Goal: Task Accomplishment & Management: Manage account settings

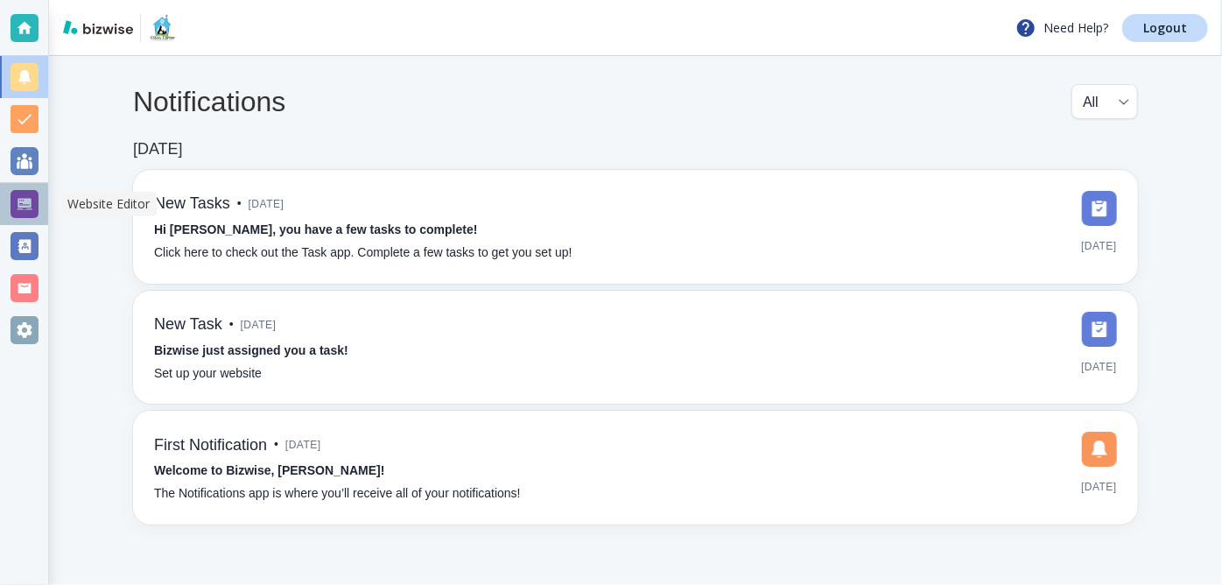
click at [32, 197] on div at bounding box center [25, 204] width 28 height 28
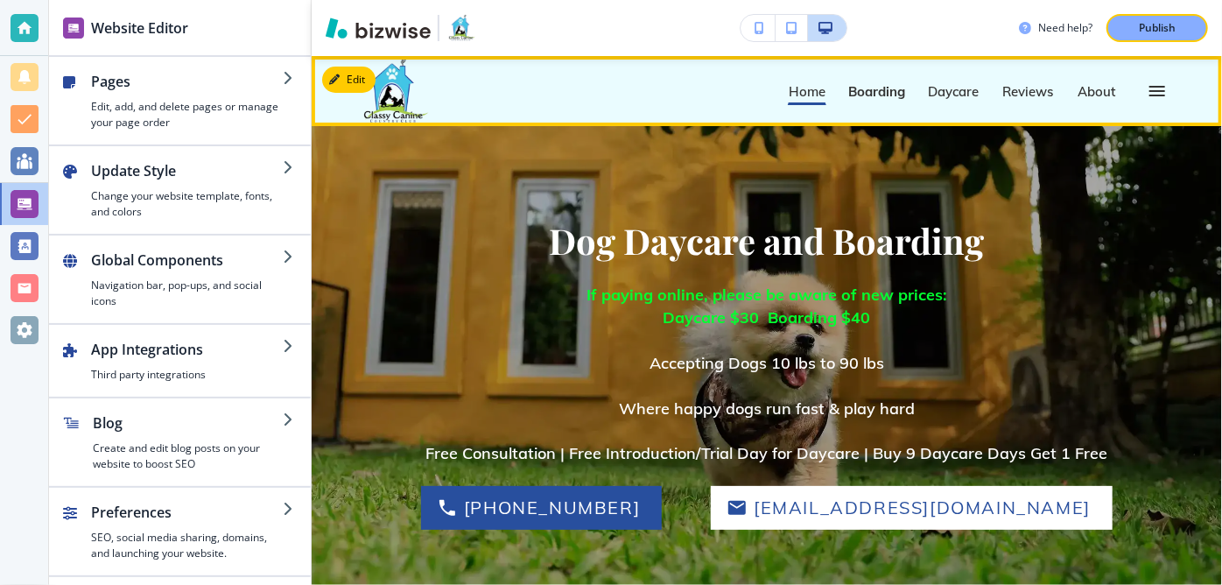
click at [861, 90] on p "Boarding" at bounding box center [876, 91] width 57 height 13
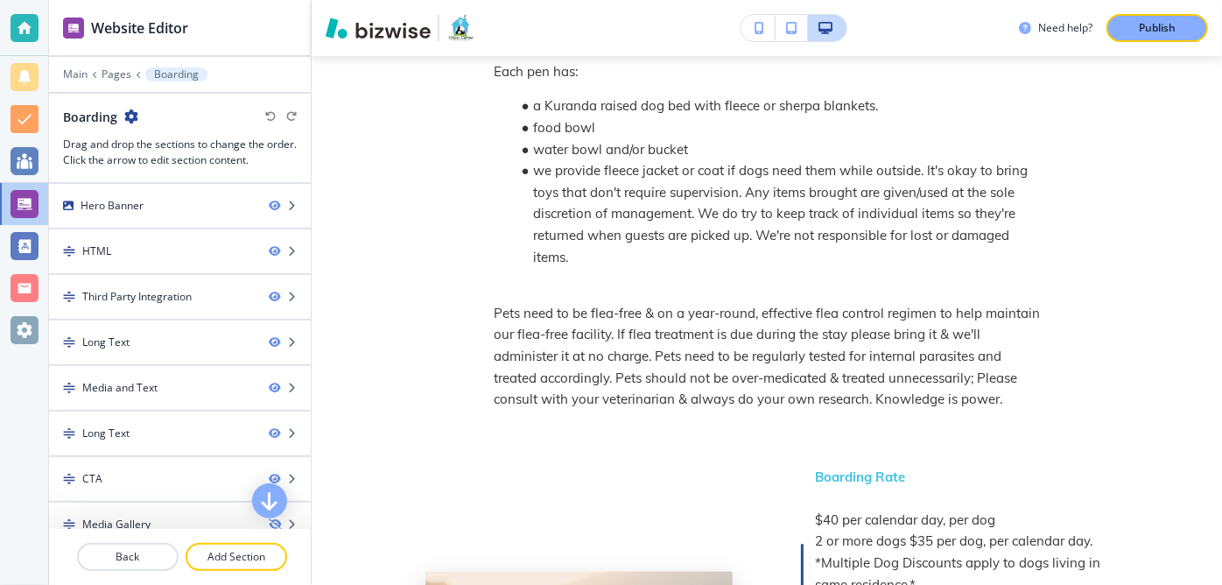
scroll to position [1899, 0]
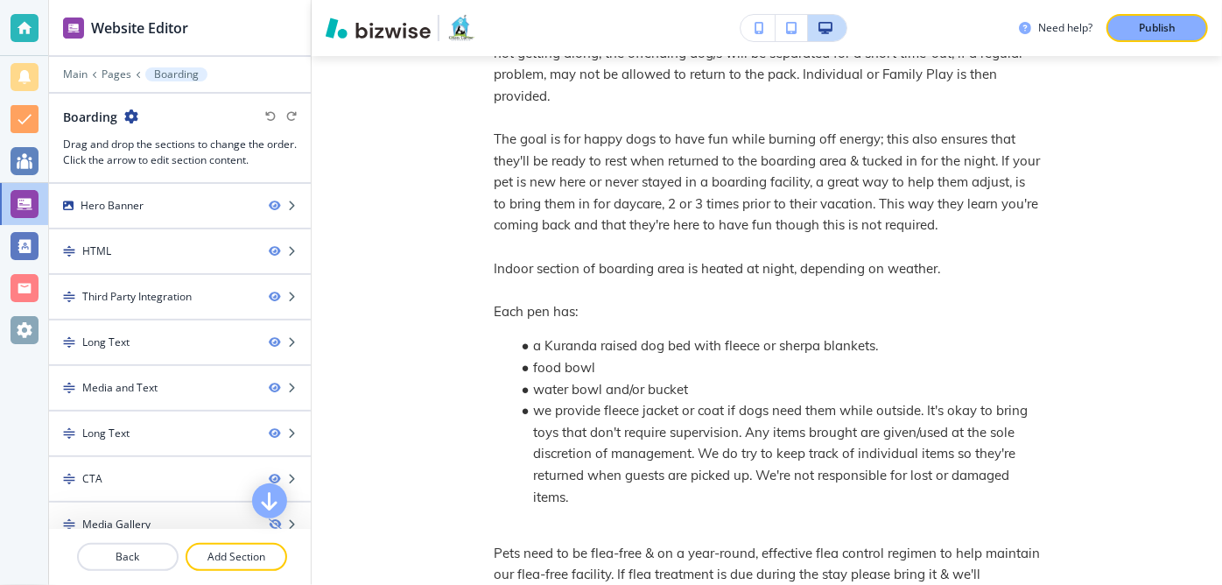
scroll to position [1674, 0]
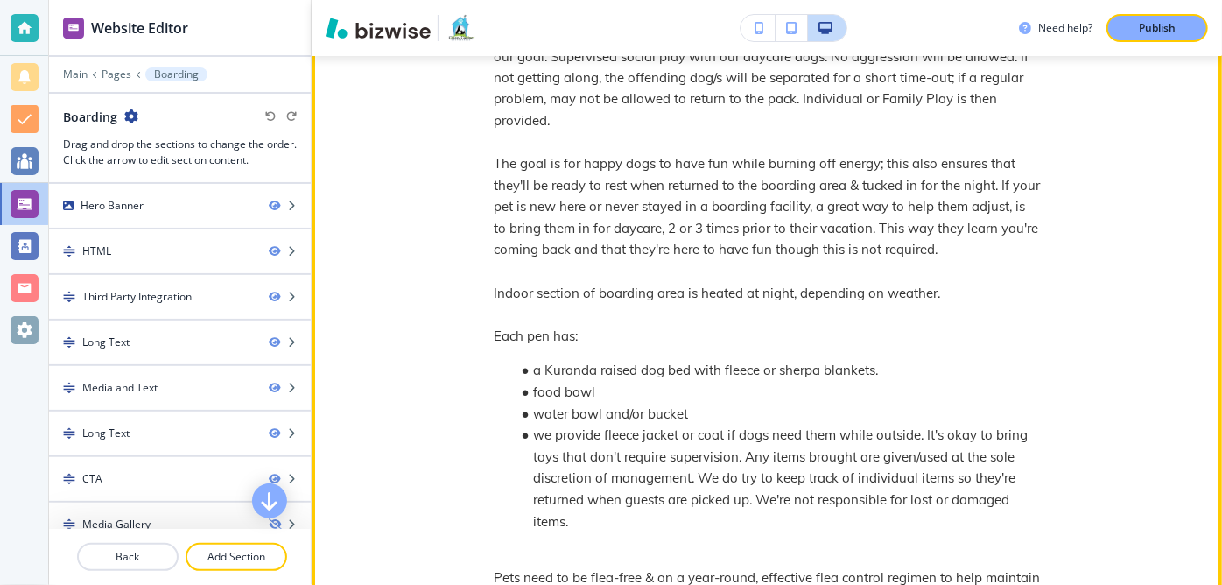
click at [544, 154] on p "The goal is for happy dogs to have fun while burning off energy; this also ensu…" at bounding box center [767, 208] width 546 height 108
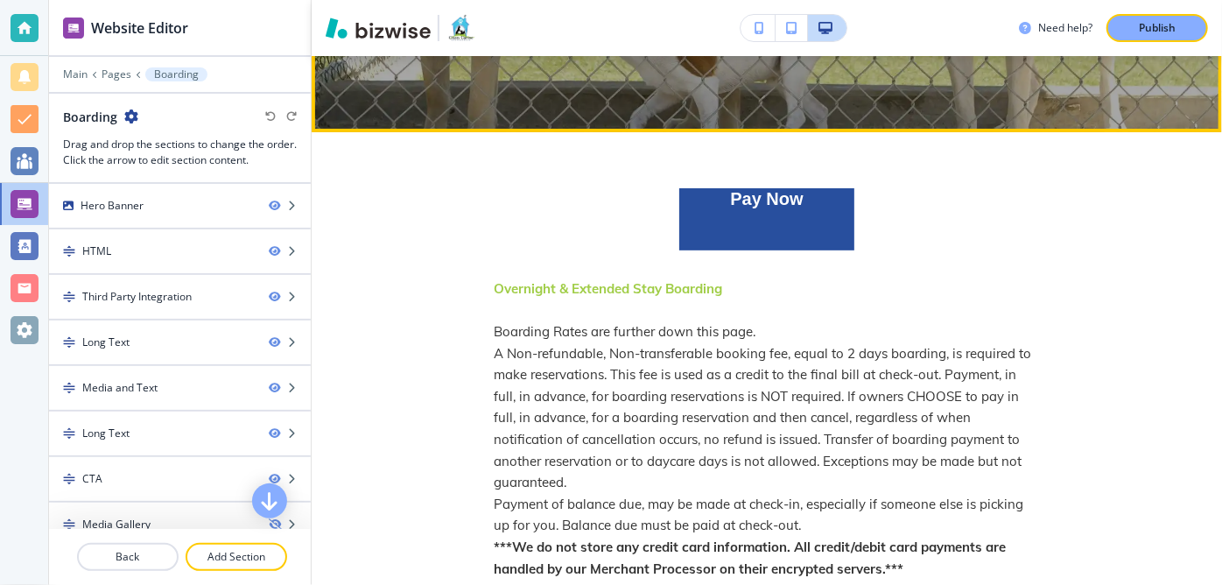
scroll to position [369, 0]
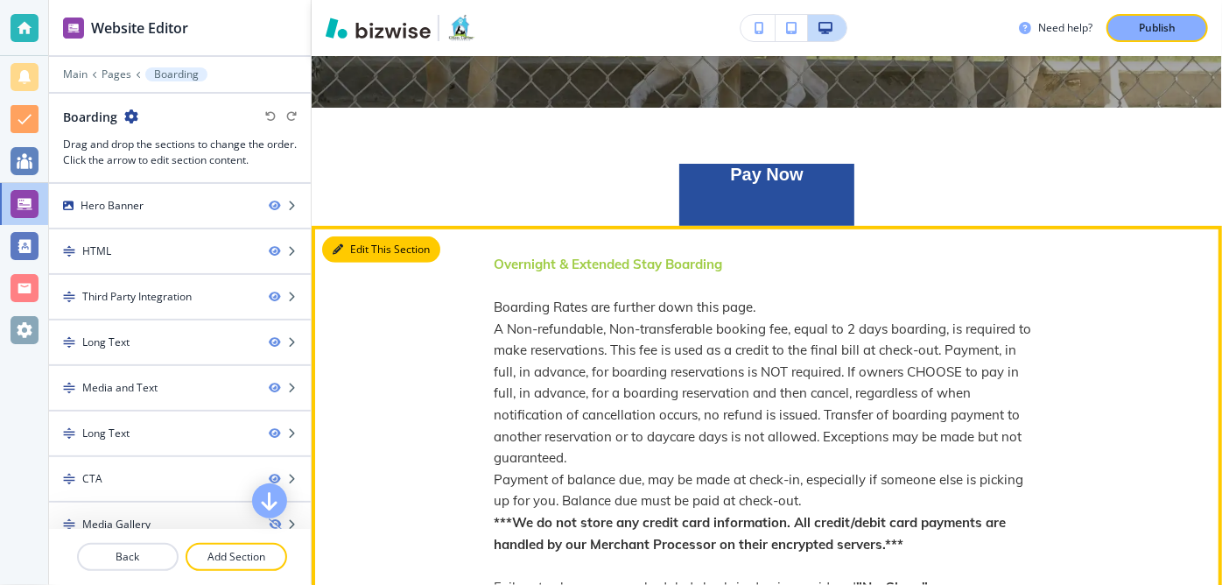
click at [370, 246] on button "Edit This Section" at bounding box center [381, 249] width 118 height 26
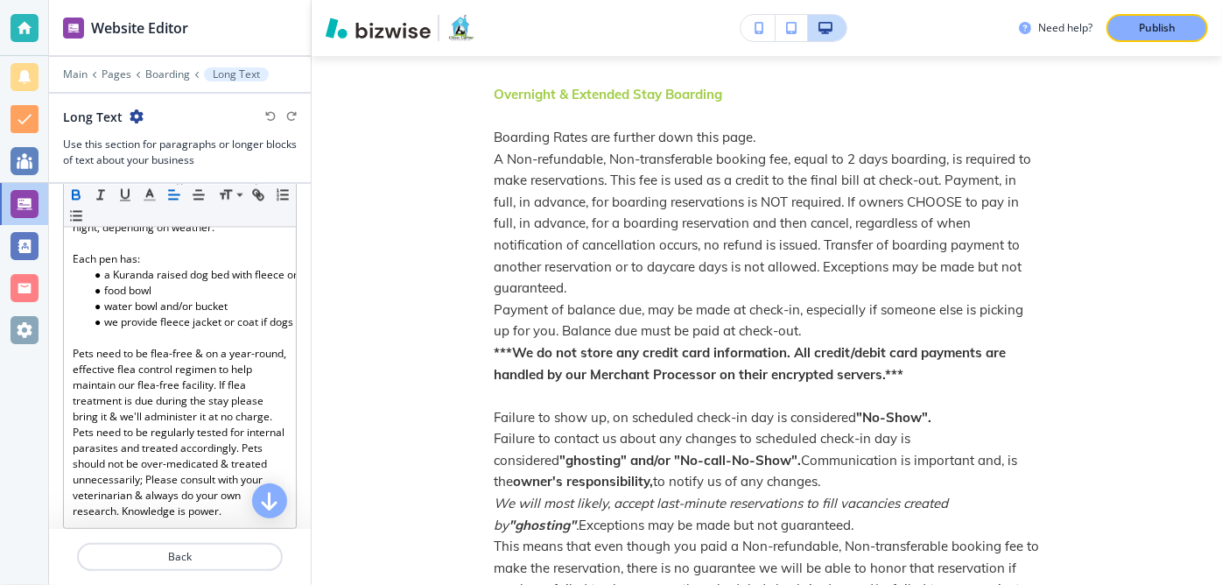
scroll to position [2115, 0]
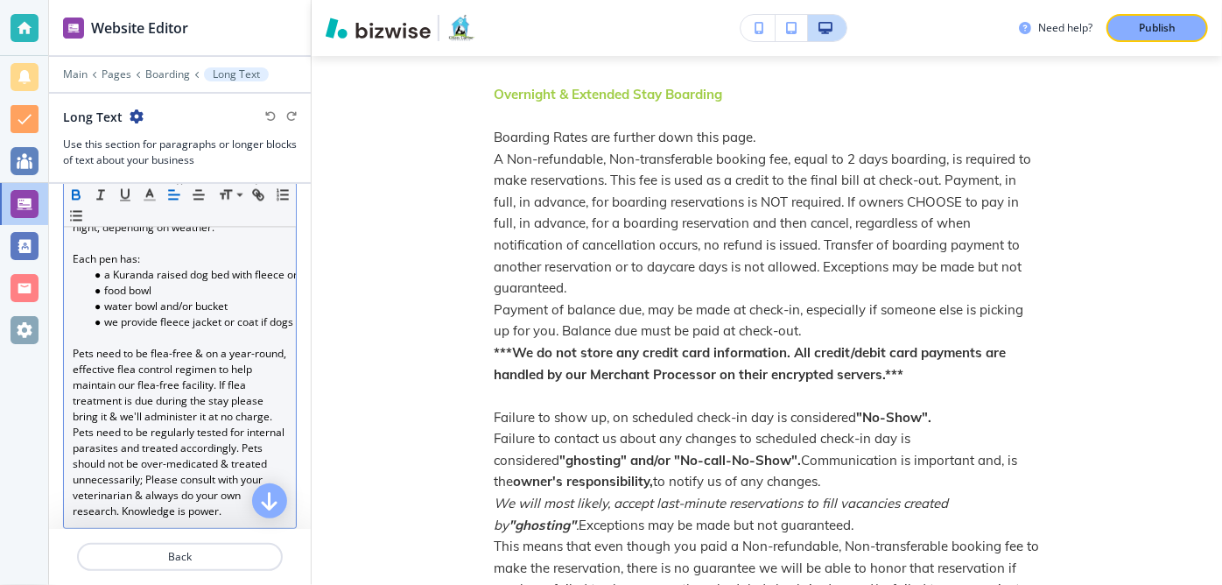
click at [109, 468] on p "Pets need to be flea-free & on a year-round, effective flea control regimen to …" at bounding box center [180, 432] width 214 height 173
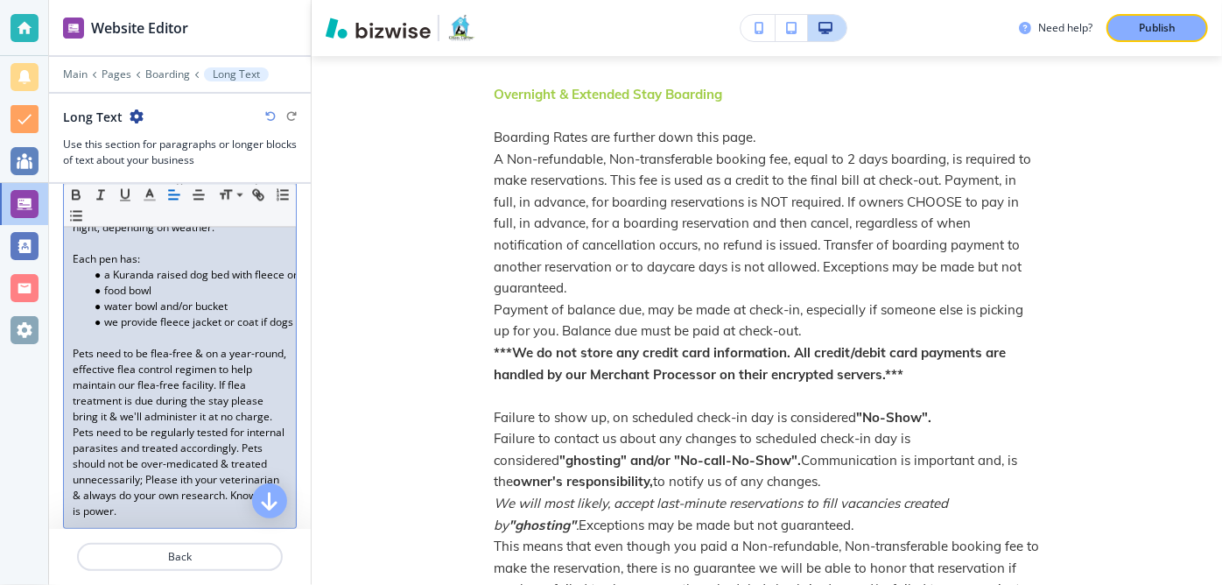
scroll to position [2098, 0]
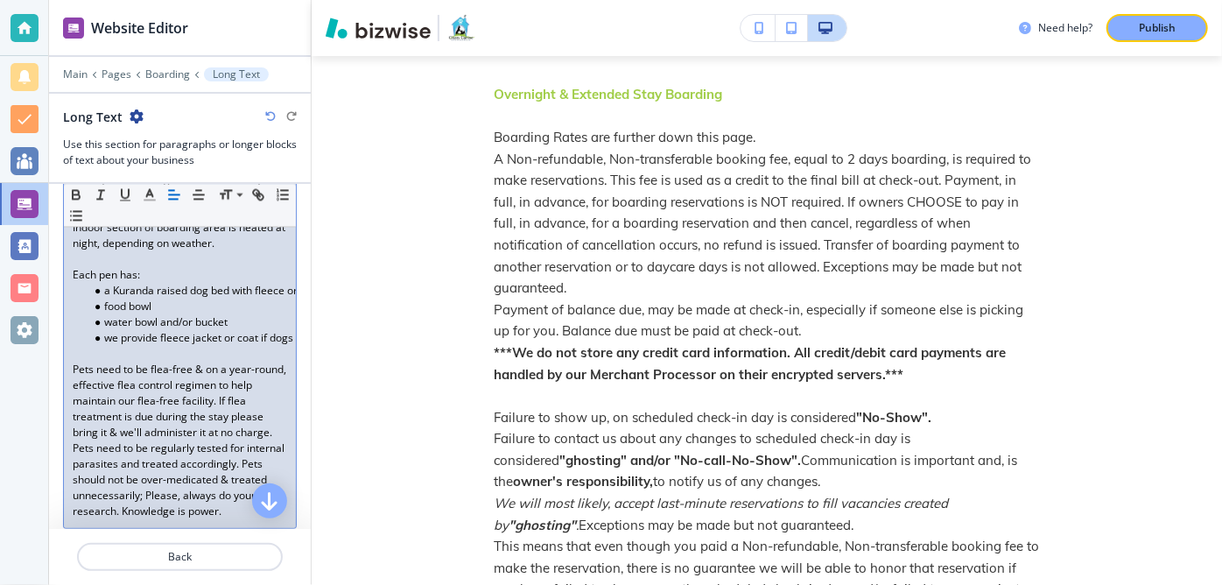
click at [183, 502] on p "Pets need to be flea-free & on a year-round, effective flea control regimen to …" at bounding box center [180, 440] width 214 height 158
click at [1147, 22] on p "Publish" at bounding box center [1157, 28] width 37 height 16
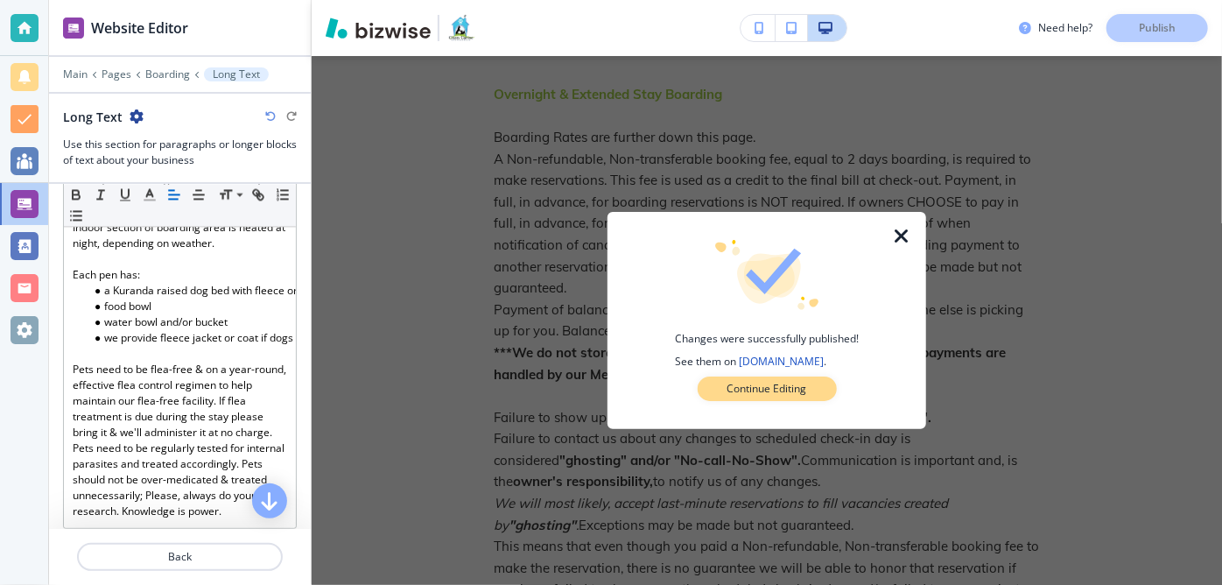
click at [791, 386] on p "Continue Editing" at bounding box center [767, 389] width 80 height 16
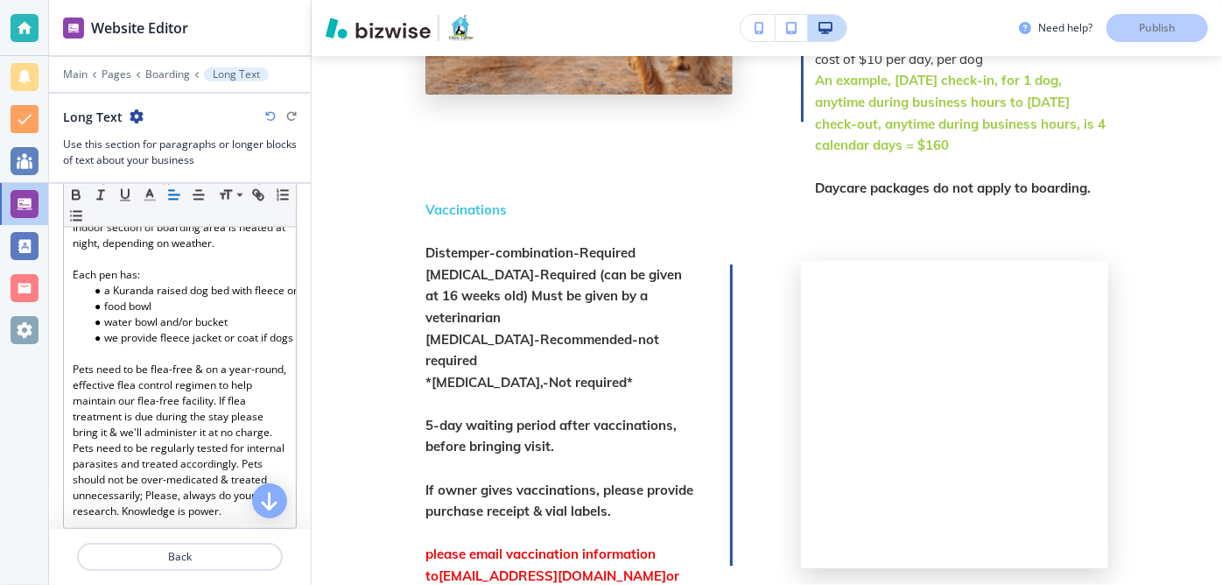
scroll to position [2731, 0]
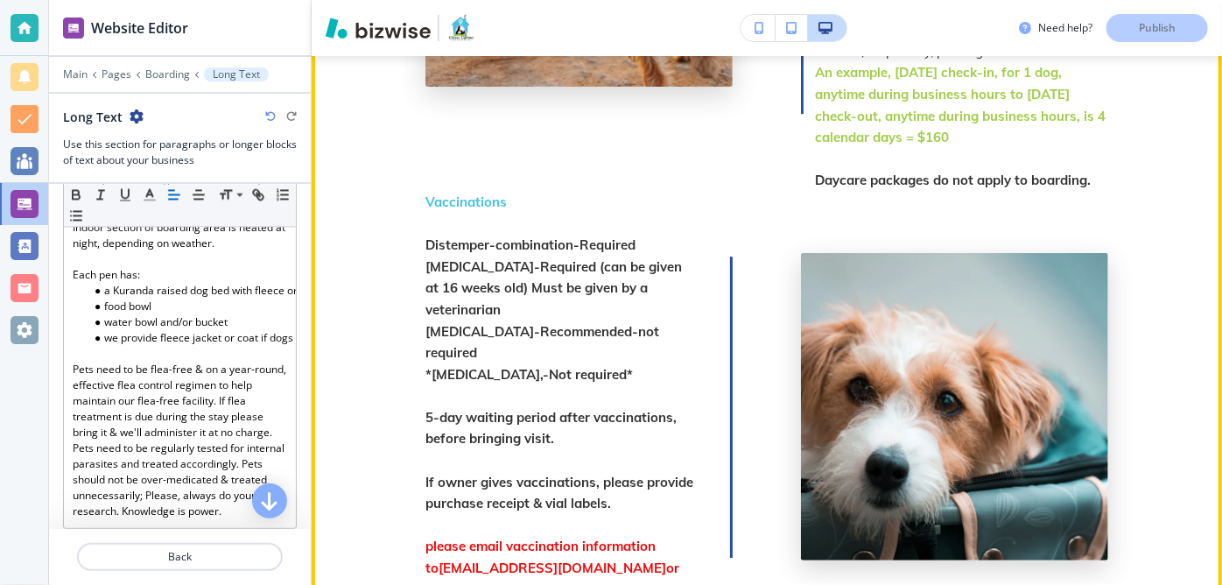
click at [526, 385] on p at bounding box center [561, 396] width 272 height 22
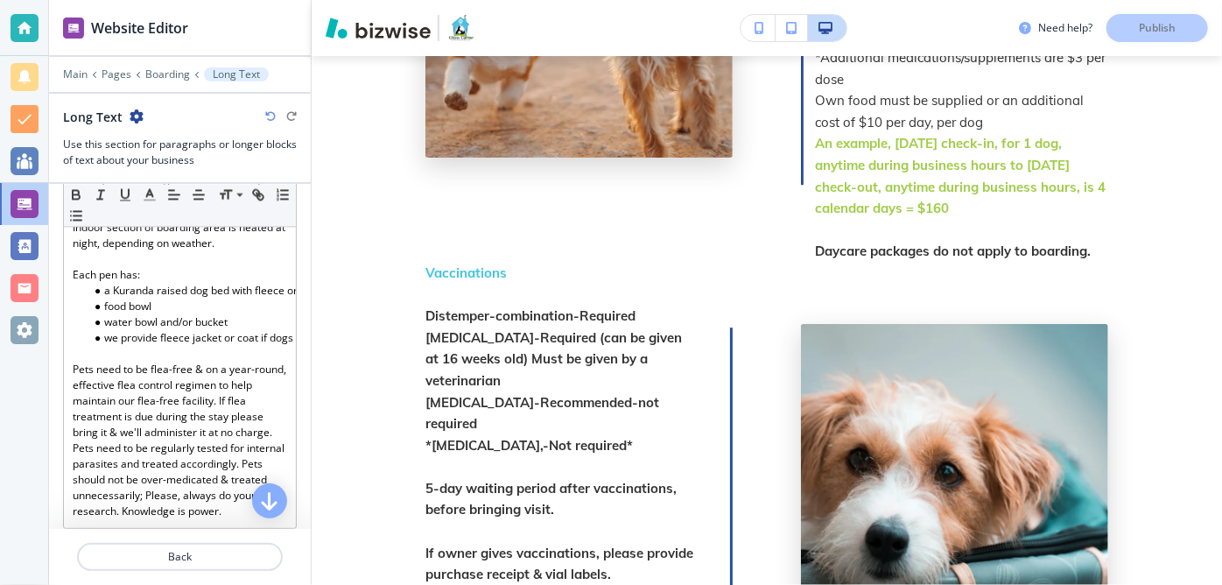
scroll to position [2644, 0]
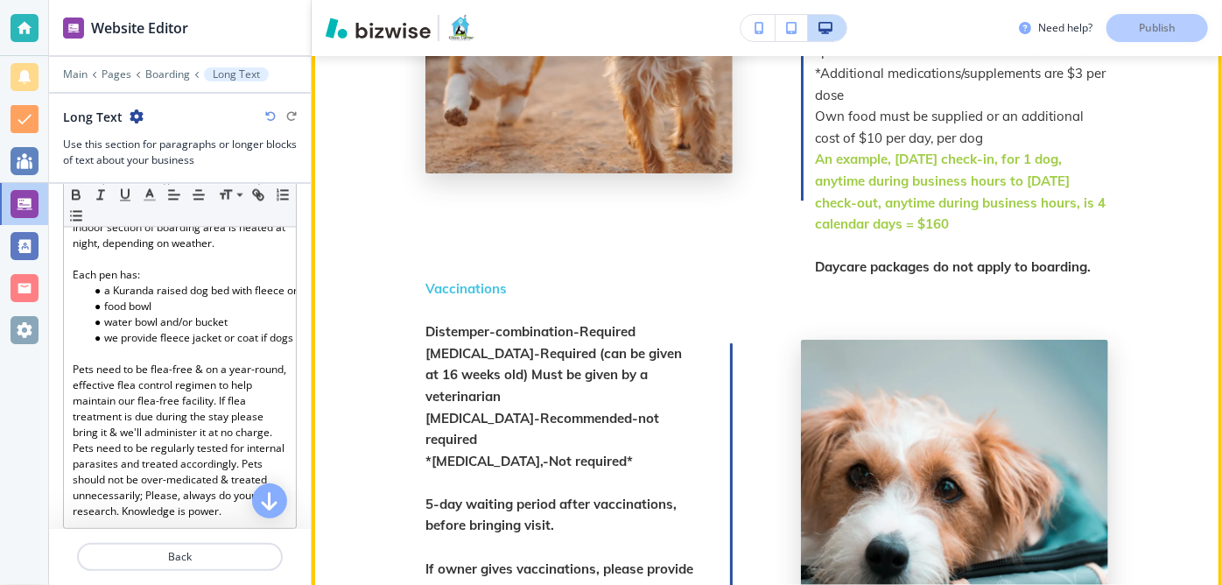
click at [460, 345] on strong "[MEDICAL_DATA]-Required (can be given at 16 weeks old) Must be given by a veter…" at bounding box center [555, 375] width 260 height 60
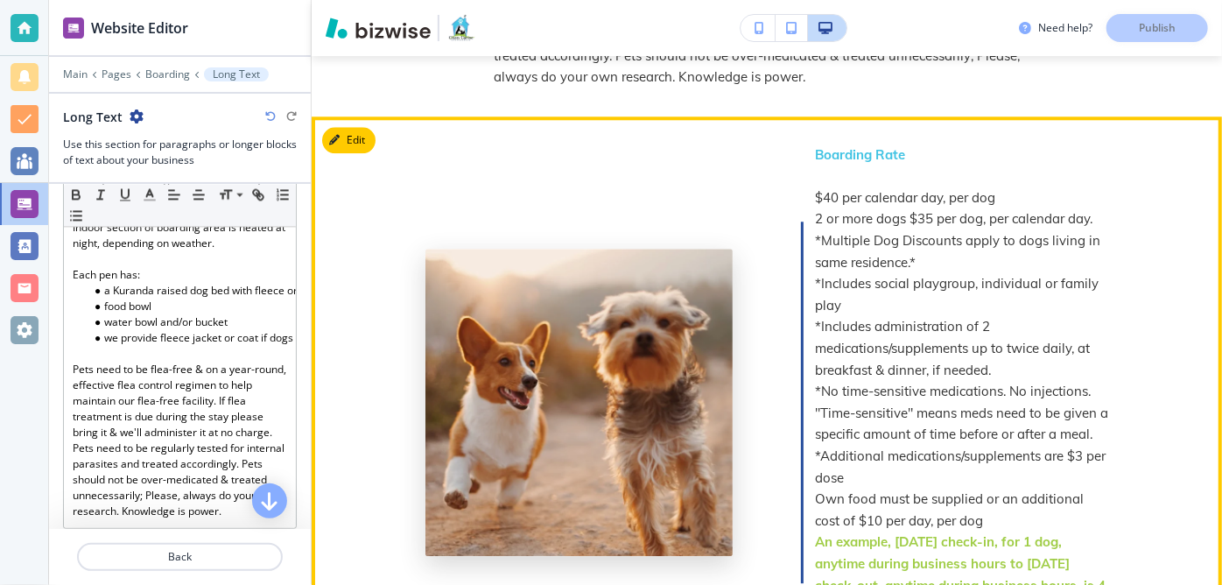
scroll to position [2230, 0]
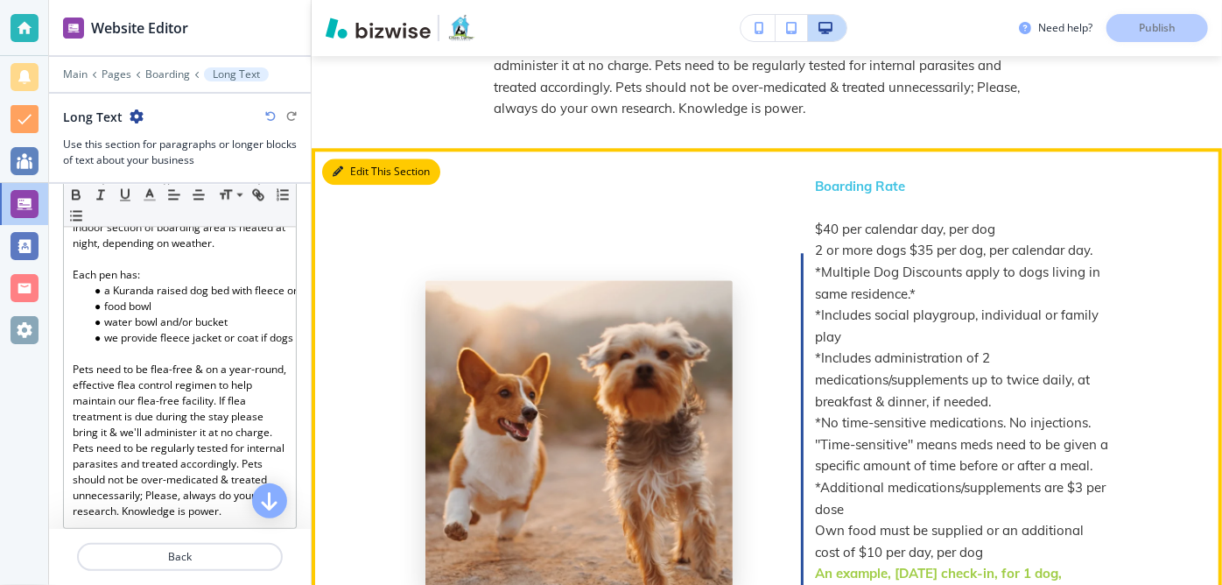
click at [352, 158] on button "Edit This Section" at bounding box center [381, 171] width 118 height 26
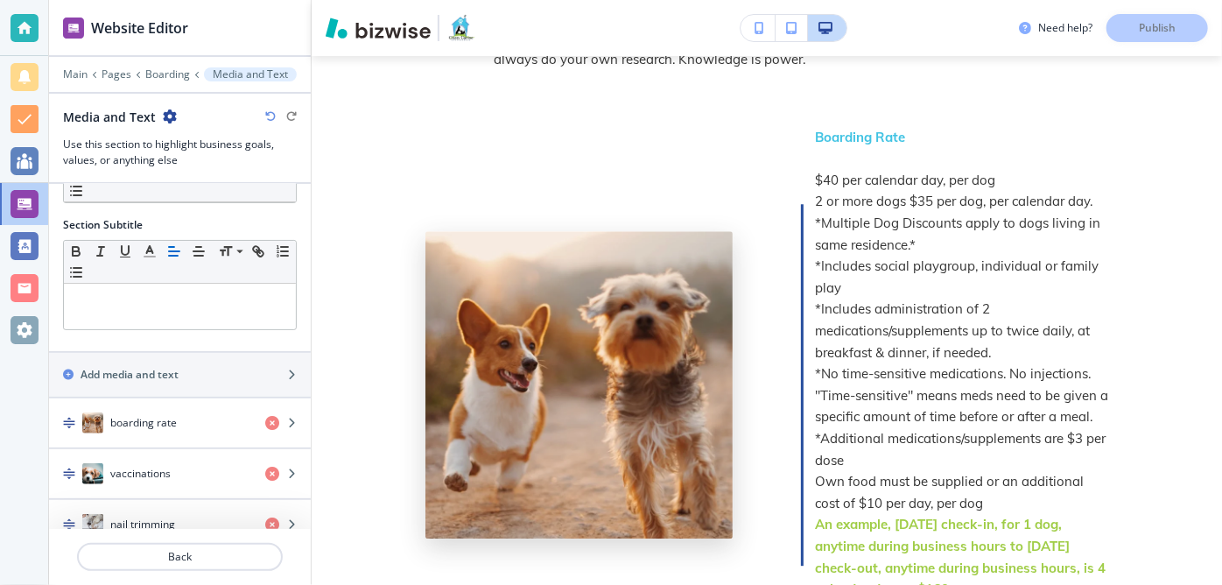
scroll to position [115, 0]
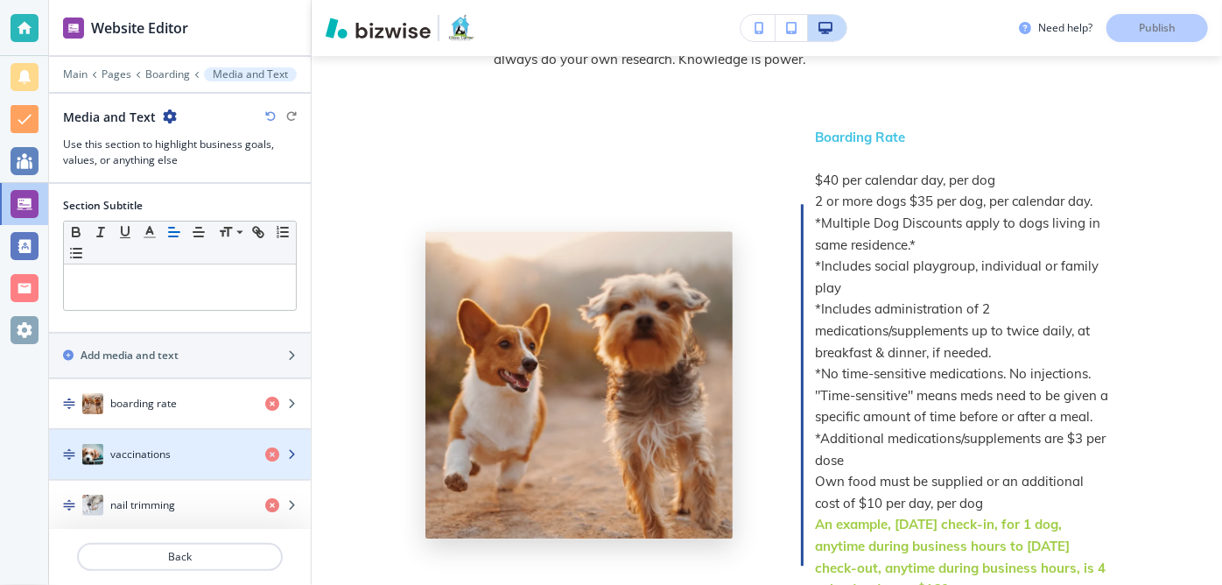
click at [286, 449] on icon "button" at bounding box center [291, 454] width 11 height 11
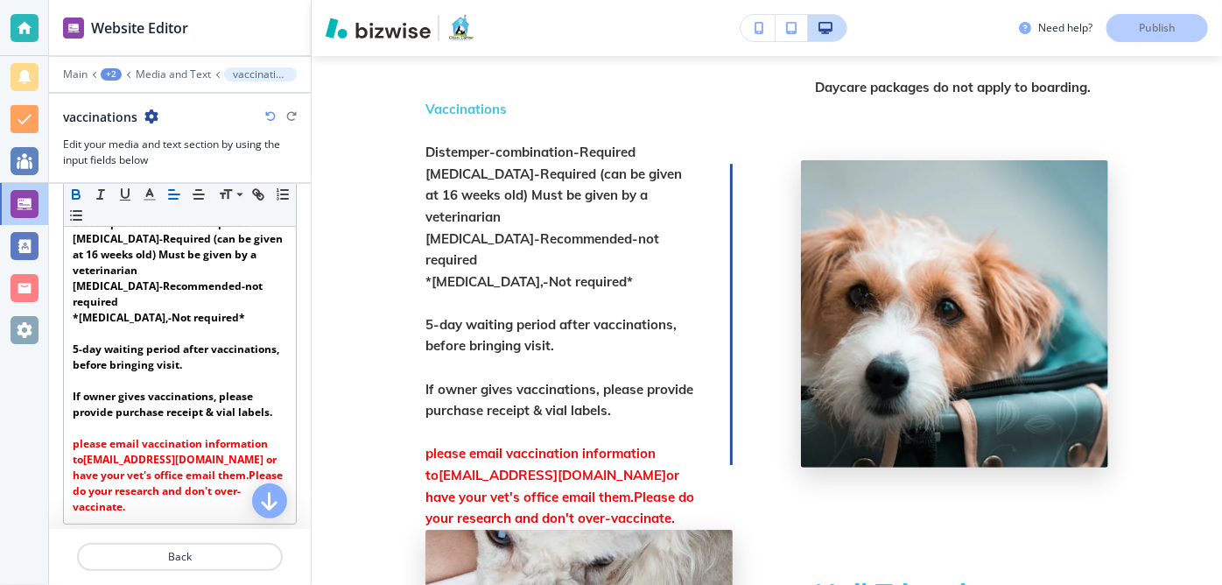
scroll to position [207, 0]
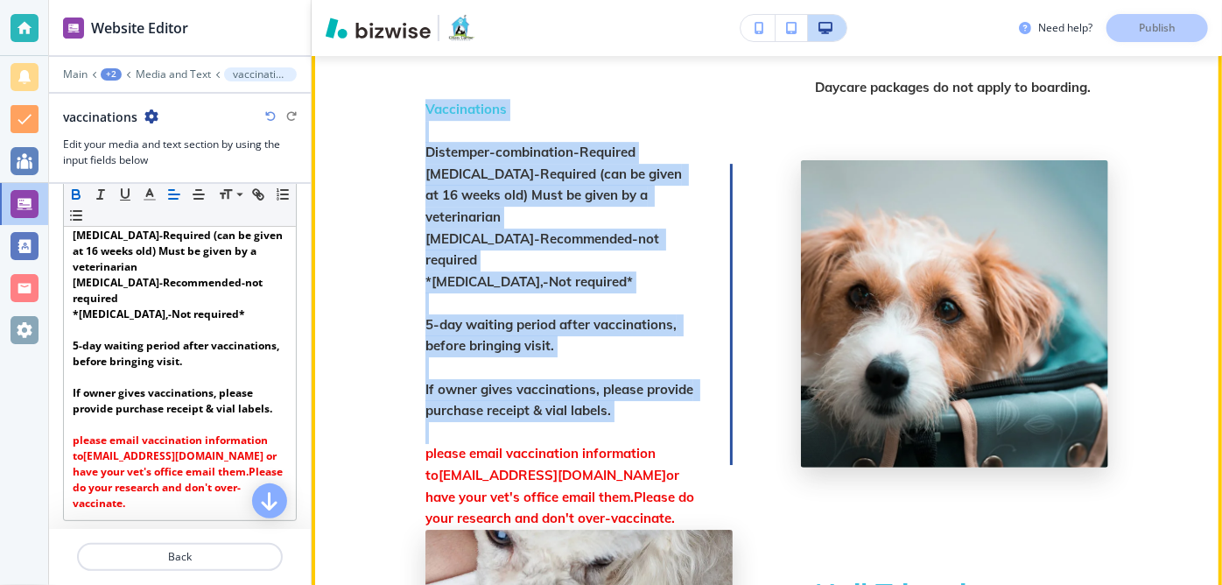
drag, startPoint x: 726, startPoint y: 300, endPoint x: 722, endPoint y: 370, distance: 70.1
click at [722, 370] on div "Vaccinations Distemper-combination-Required [MEDICAL_DATA]-Required (can be giv…" at bounding box center [578, 314] width 307 height 431
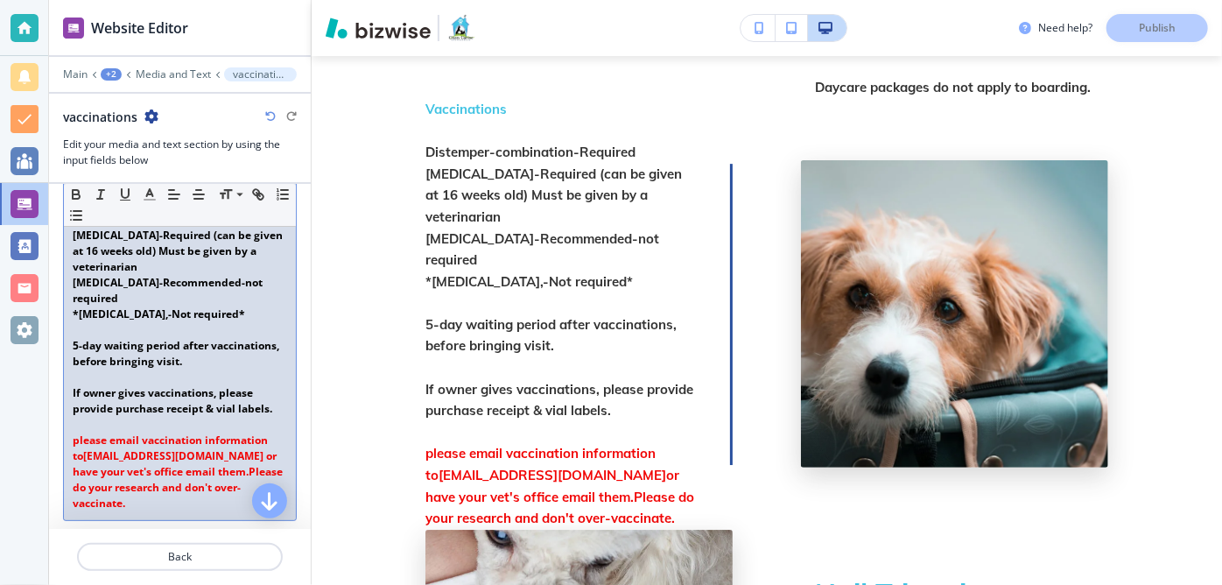
click at [162, 499] on p "please email vaccination information to [EMAIL_ADDRESS][DOMAIN_NAME] or have yo…" at bounding box center [180, 471] width 214 height 79
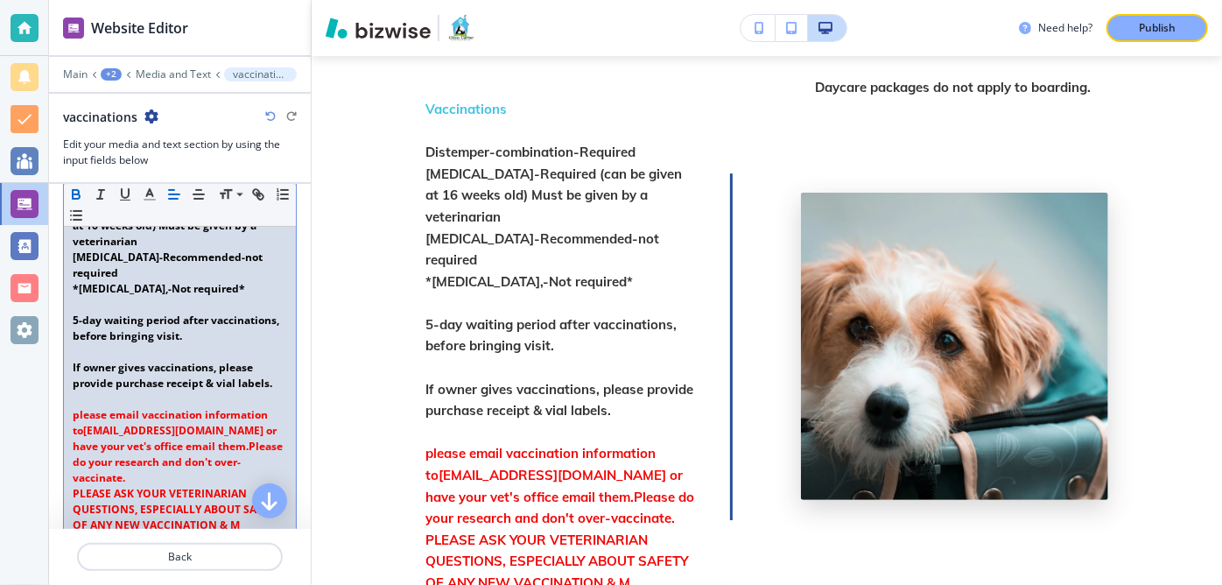
scroll to position [249, 0]
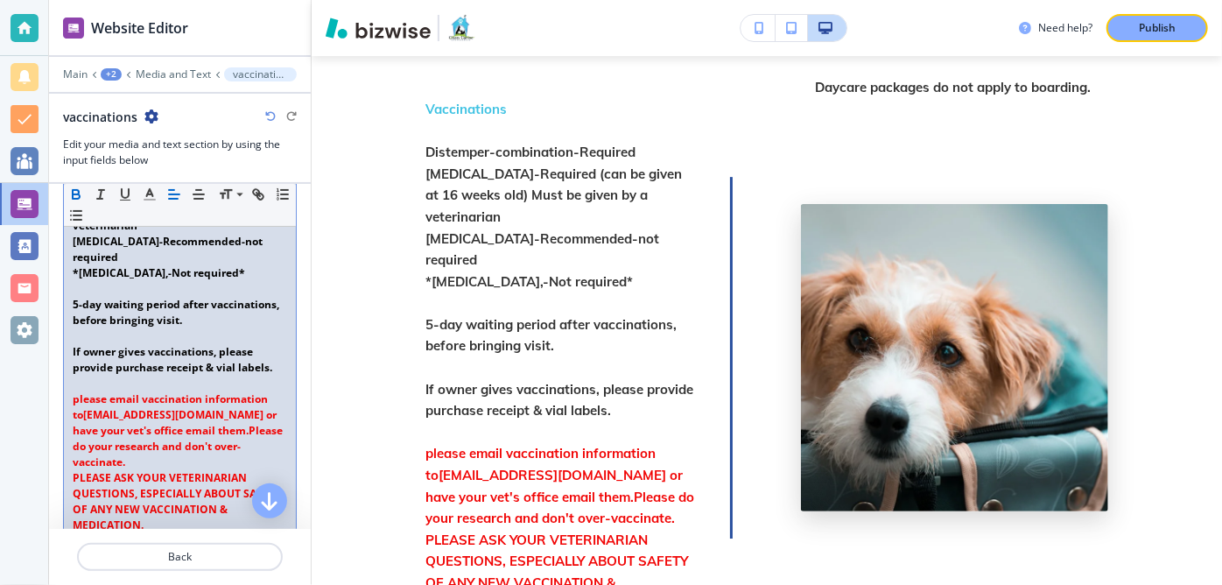
click at [112, 470] on strong "PLEASE ASK YOUR VETERINARIAN QUESTIONS, ESPECIALLY ABOUT SAFETY OF ANY NEW VACC…" at bounding box center [178, 501] width 211 height 62
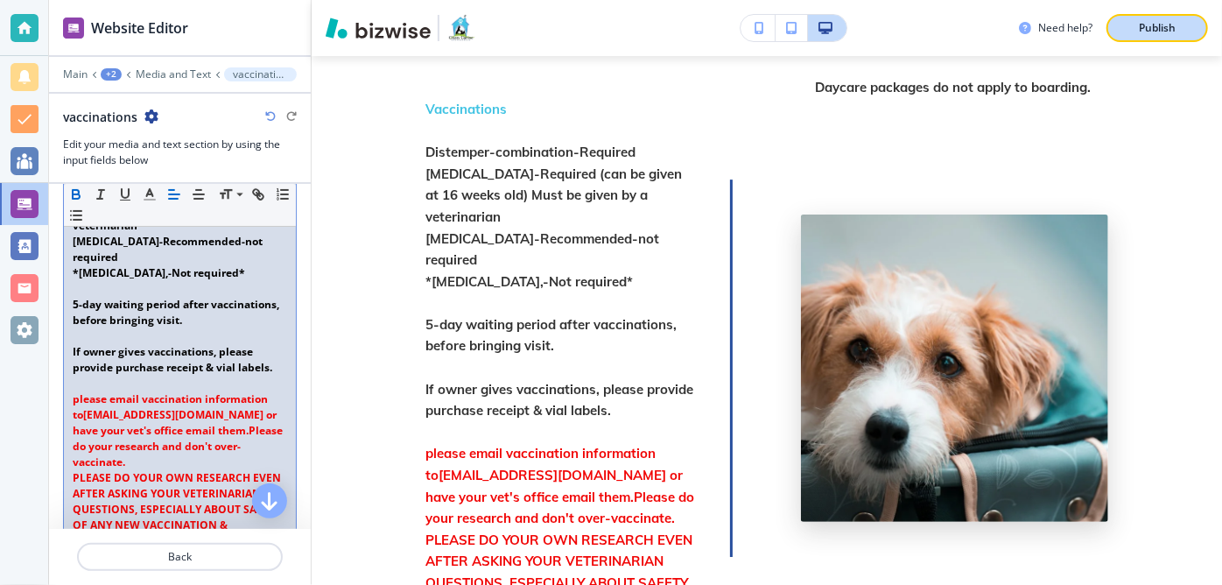
click at [1143, 39] on button "Publish" at bounding box center [1157, 28] width 102 height 28
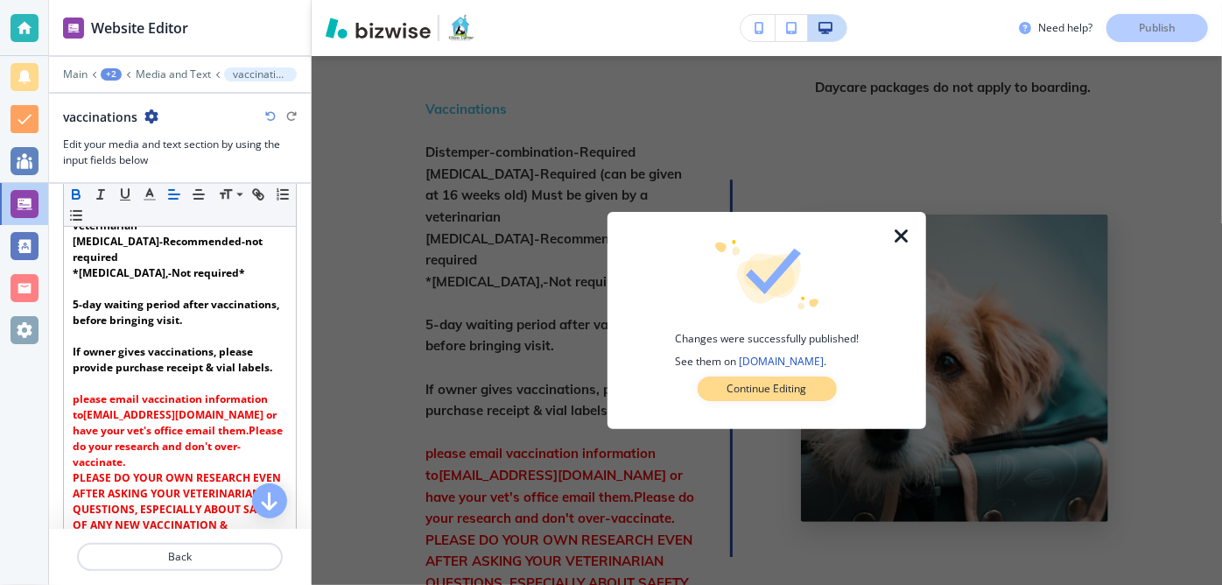
click at [770, 376] on button "Continue Editing" at bounding box center [767, 388] width 139 height 25
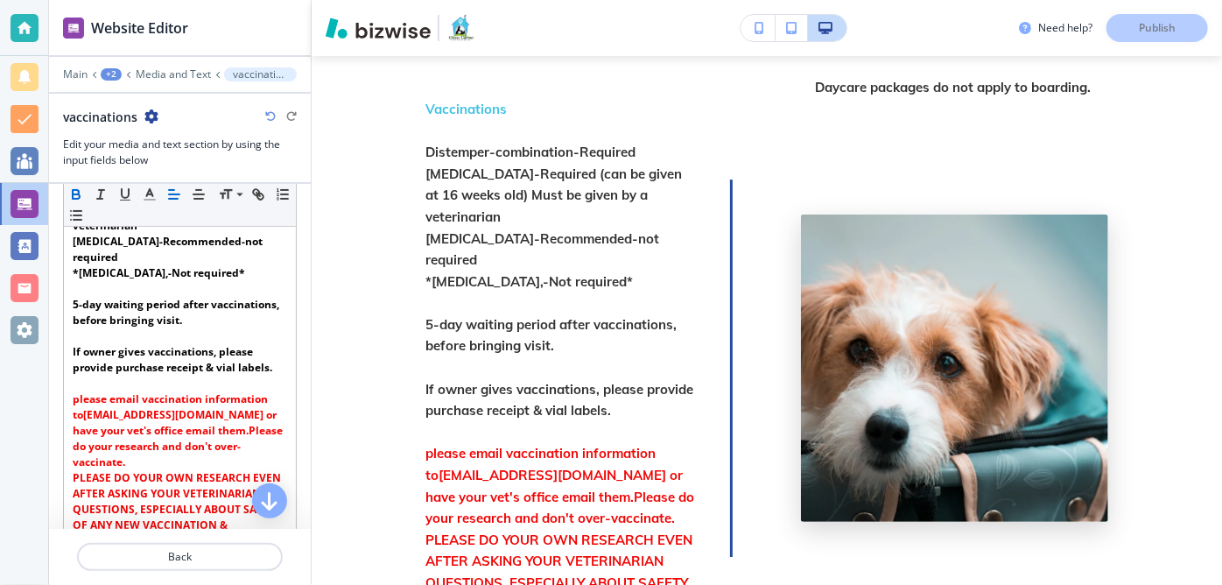
drag, startPoint x: 723, startPoint y: 453, endPoint x: 721, endPoint y: 513, distance: 60.4
click at [721, 513] on div "Vaccinations Distemper-combination-Required [MEDICAL_DATA]-Required (can be giv…" at bounding box center [578, 368] width 307 height 538
click at [644, 540] on p "PLEASE DO YOUR OWN RESEARCH EVEN AFTER ASKING YOUR VETERINARIAN QUESTIONS, ESPE…" at bounding box center [561, 584] width 272 height 108
drag, startPoint x: 726, startPoint y: 470, endPoint x: 721, endPoint y: 555, distance: 85.0
click at [721, 555] on div "Vaccinations Distemper-combination-Required [MEDICAL_DATA]-Required (can be giv…" at bounding box center [578, 368] width 307 height 538
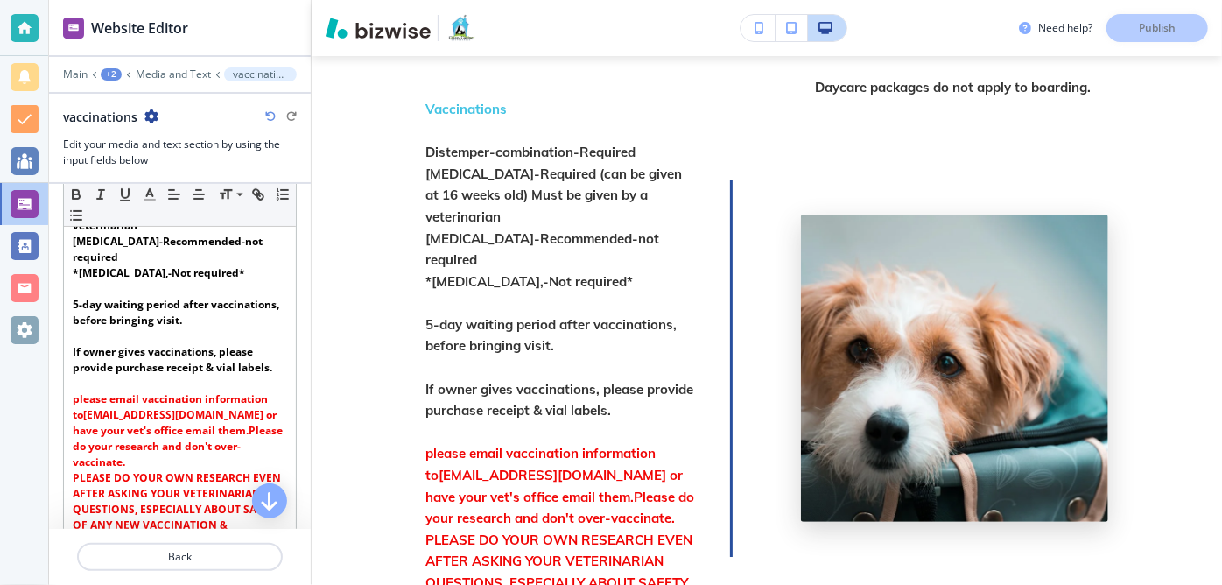
click at [686, 531] on strong "PLEASE DO YOUR OWN RESEARCH EVEN AFTER ASKING YOUR VETERINARIAN QUESTIONS, ESPE…" at bounding box center [560, 582] width 270 height 102
click at [726, 412] on div "Vaccinations Distemper-combination-Required [MEDICAL_DATA]-Required (can be giv…" at bounding box center [578, 368] width 307 height 538
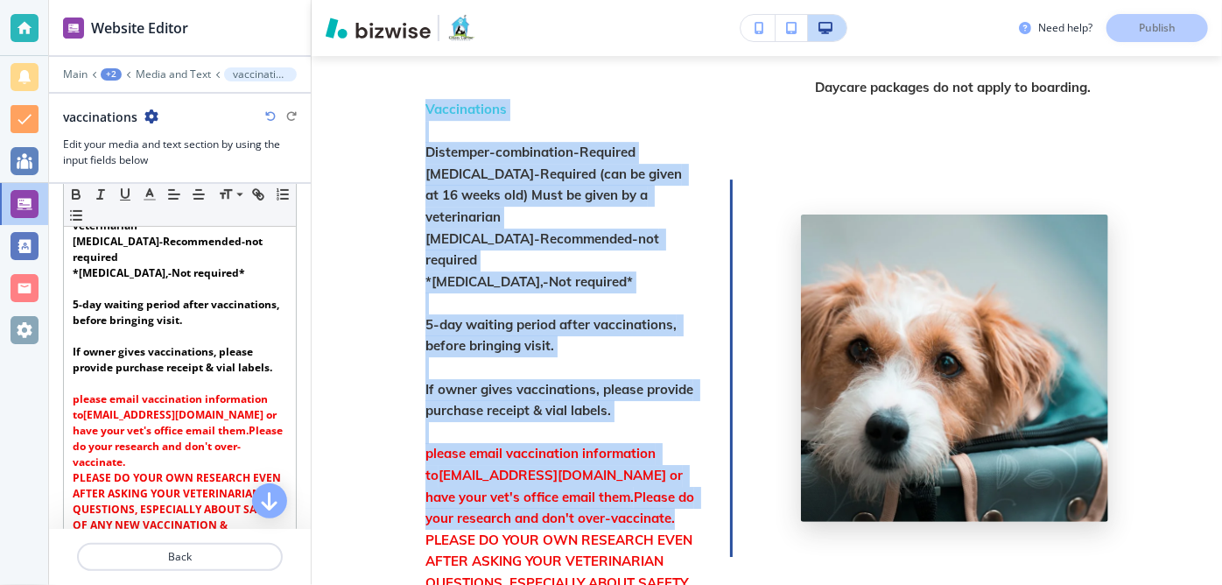
drag, startPoint x: 726, startPoint y: 412, endPoint x: 728, endPoint y: 465, distance: 52.6
click at [728, 465] on div "Vaccinations Distemper-combination-Required [MEDICAL_DATA]-Required (can be giv…" at bounding box center [766, 368] width 683 height 538
click at [480, 445] on strong "please email vaccination information to" at bounding box center [542, 464] width 234 height 39
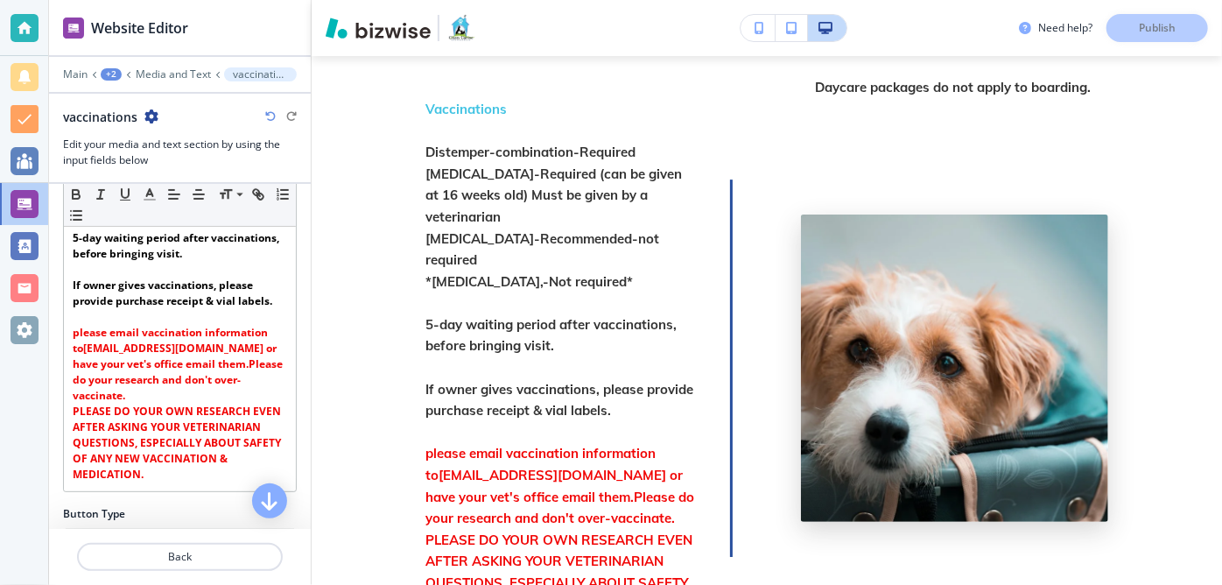
scroll to position [319, 0]
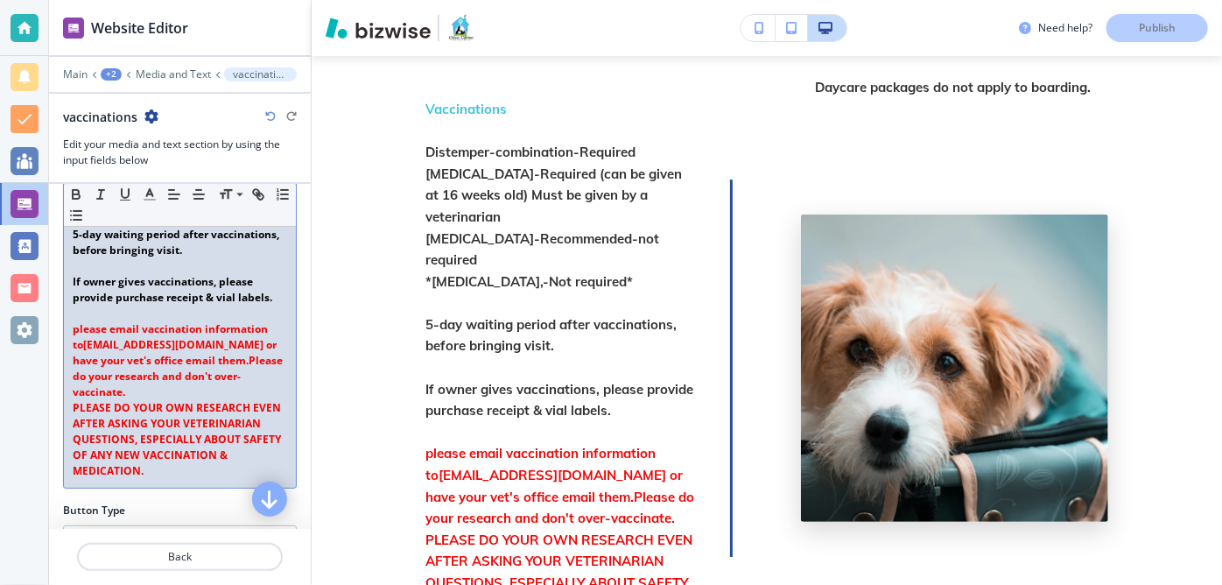
drag, startPoint x: 72, startPoint y: 403, endPoint x: 256, endPoint y: 507, distance: 210.8
click at [256, 507] on div "Section Title Small Normal Large Huge Section Subtitle Small Normal Large Huge …" at bounding box center [180, 356] width 262 height 345
copy strong "PLEASE DO YOUR OWN RESEARCH EVEN AFTER ASKING YOUR VETERINARIAN QUESTIONS, ESPE…"
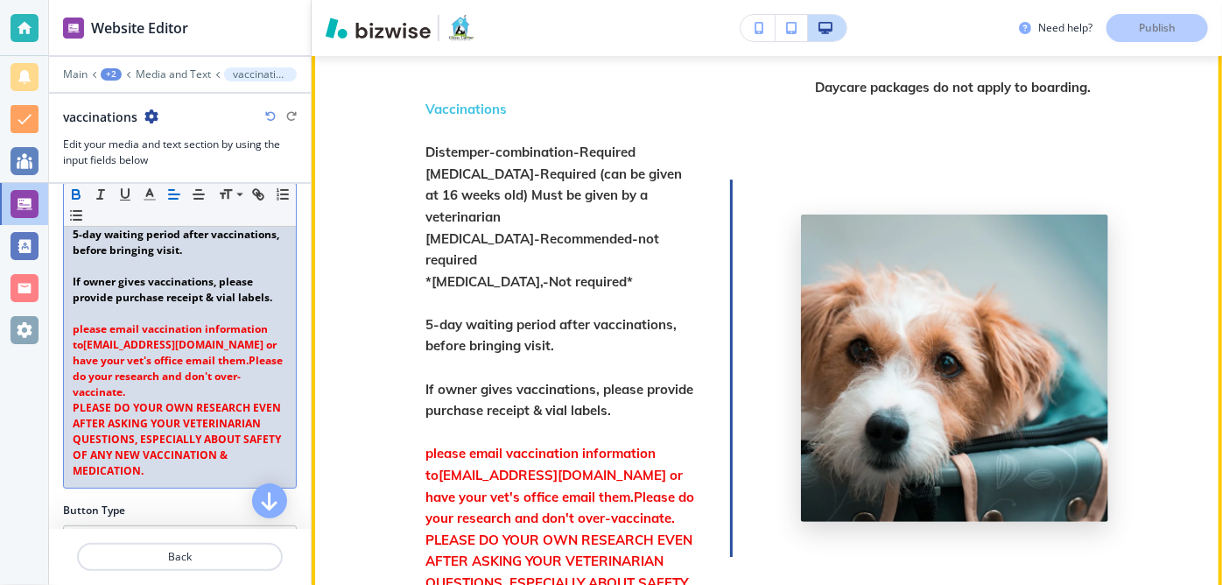
click at [344, 319] on section "Boarding Rate $40 per calendar day, per dog 2 or more dogs $35 per dog, per cal…" at bounding box center [767, 263] width 910 height 1418
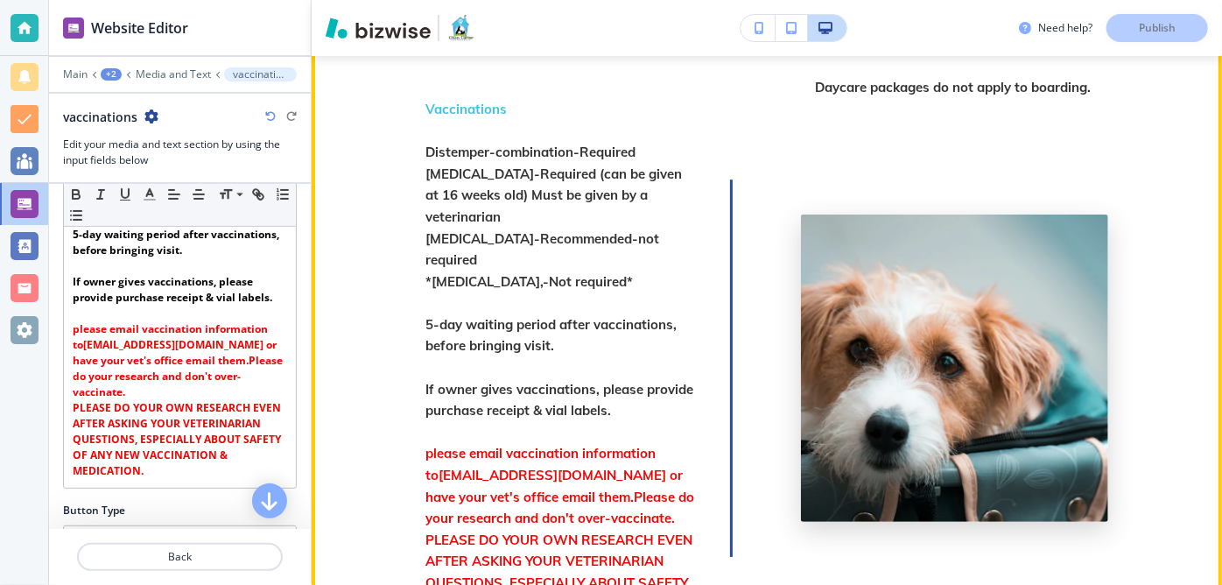
click at [404, 285] on section "Boarding Rate $40 per calendar day, per dog 2 or more dogs $35 per dog, per cal…" at bounding box center [767, 263] width 910 height 1418
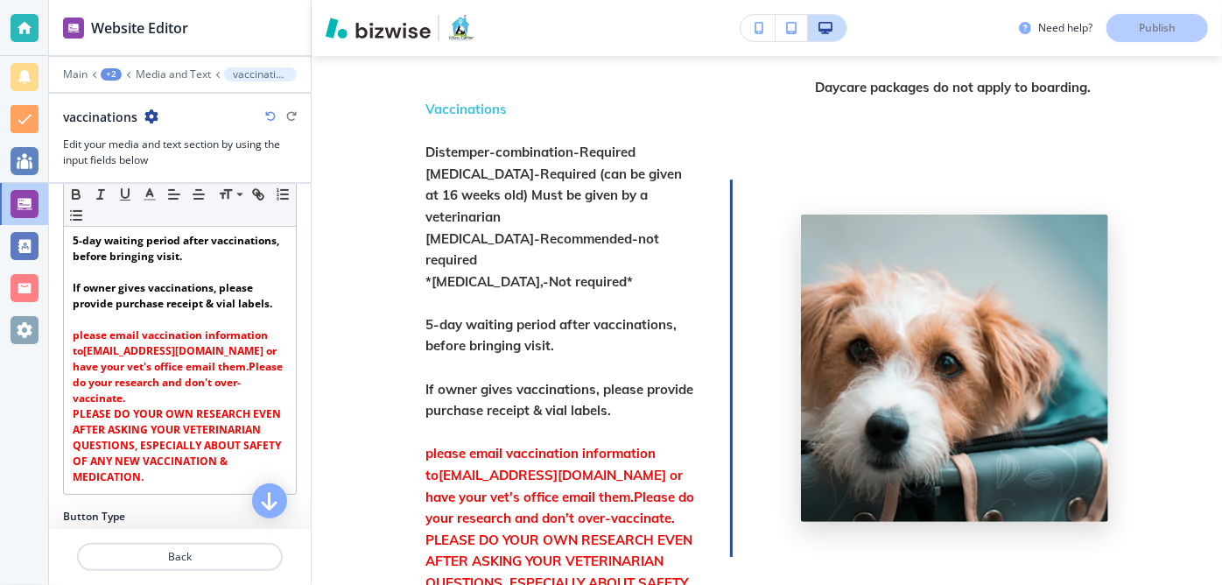
scroll to position [316, 0]
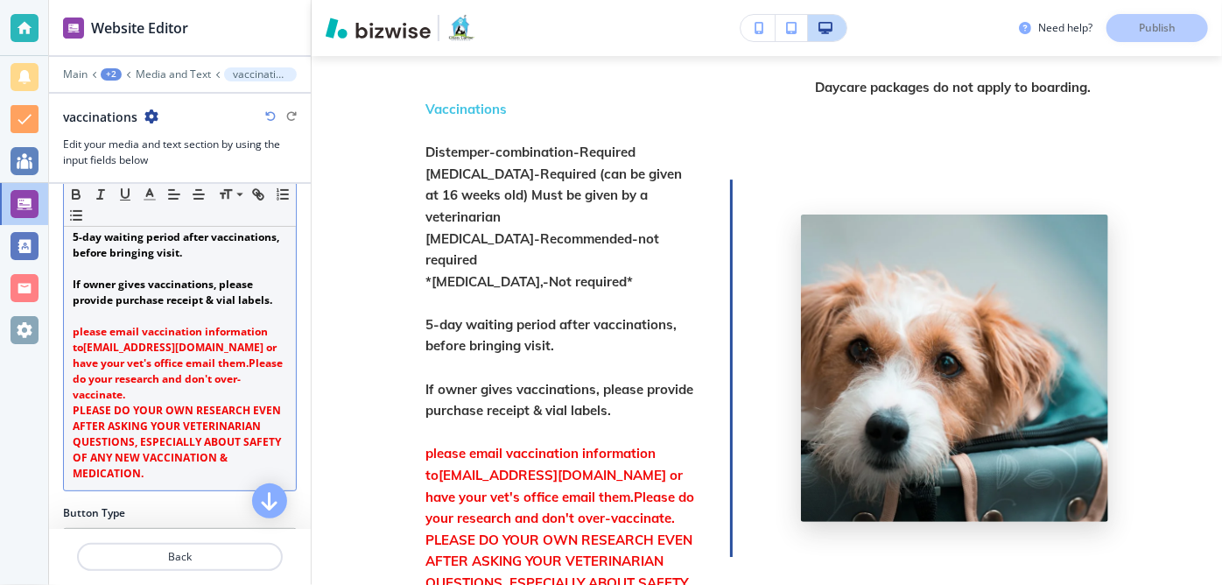
click at [73, 405] on strong "PLEASE DO YOUR OWN RESEARCH EVEN AFTER ASKING YOUR VETERINARIAN QUESTIONS, ESPE…" at bounding box center [178, 442] width 211 height 78
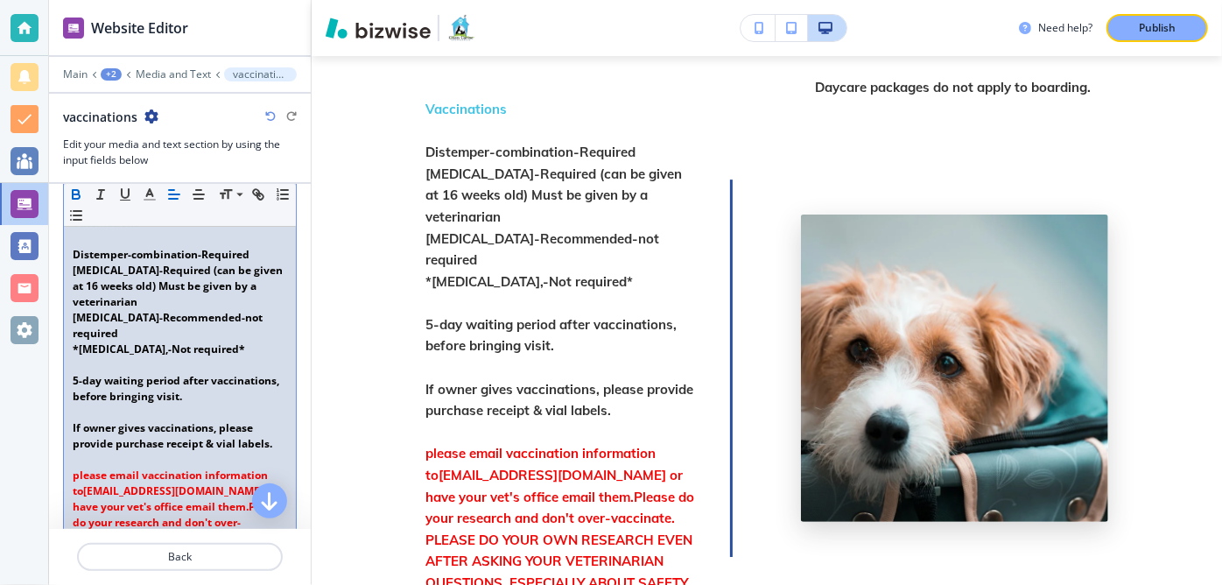
scroll to position [171, 0]
click at [1148, 33] on p "Publish" at bounding box center [1157, 28] width 37 height 16
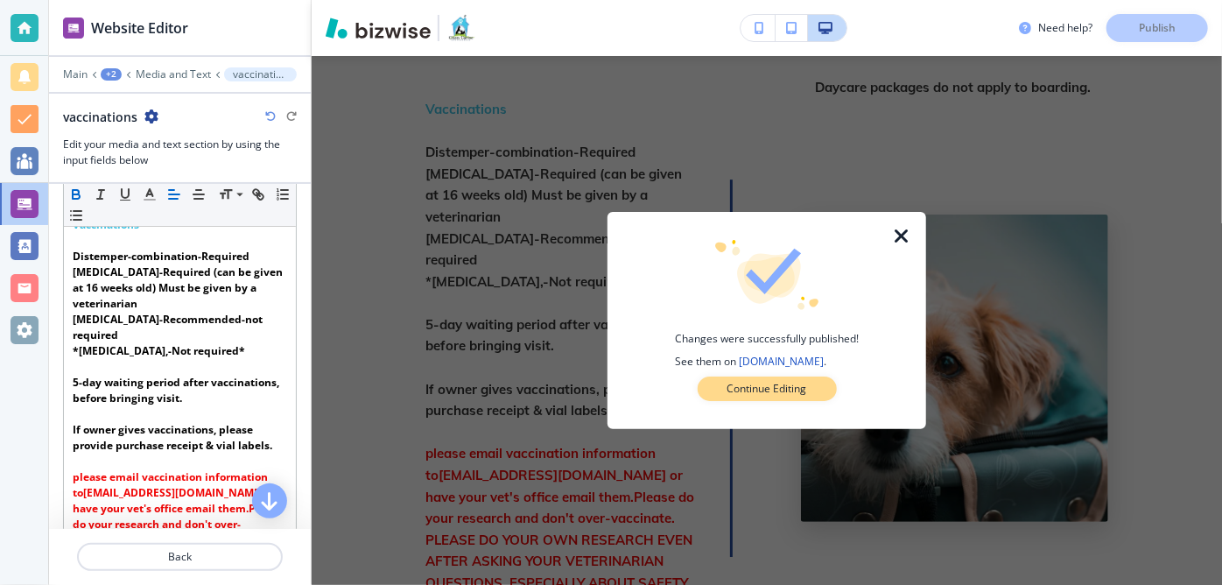
click at [744, 388] on p "Continue Editing" at bounding box center [767, 389] width 80 height 16
